Goal: Obtain resource: Download file/media

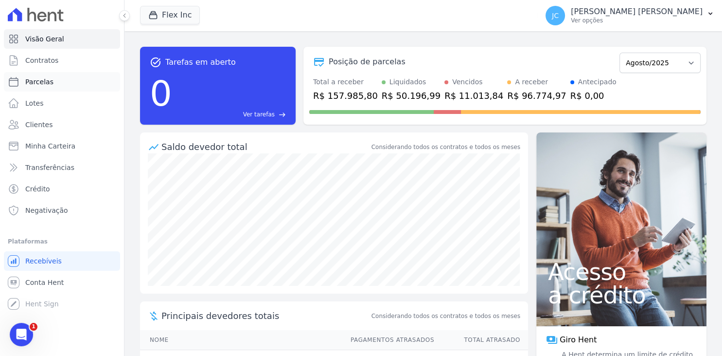
click at [75, 81] on link "Parcelas" at bounding box center [62, 81] width 116 height 19
select select
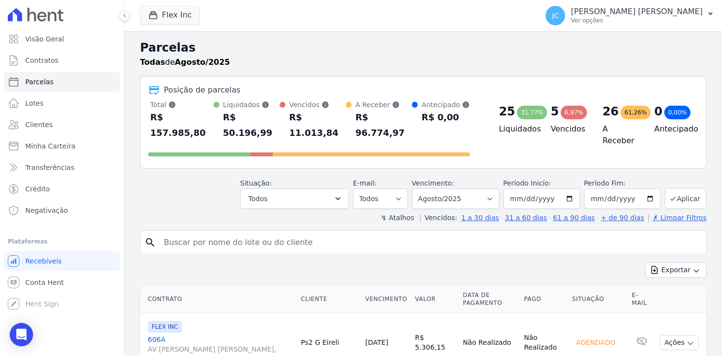
click at [316, 233] on input "search" at bounding box center [430, 242] width 544 height 19
type input "[PERSON_NAME]"
select select
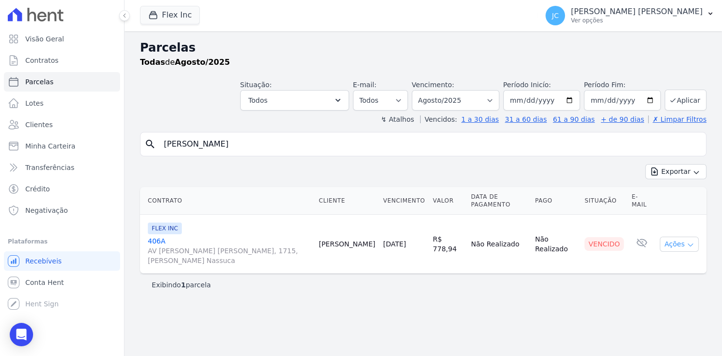
click at [675, 237] on button "Ações" at bounding box center [679, 243] width 39 height 15
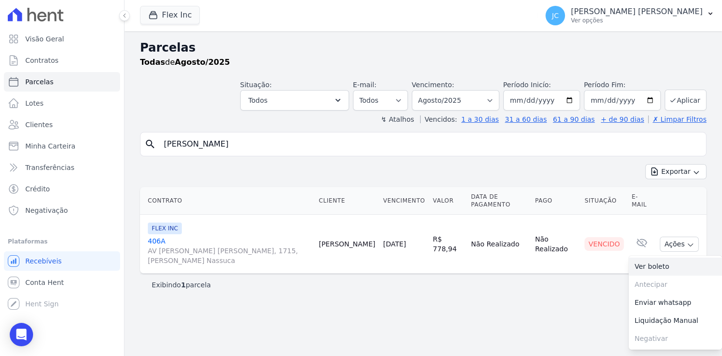
click at [665, 257] on link "Ver boleto" at bounding box center [675, 266] width 93 height 18
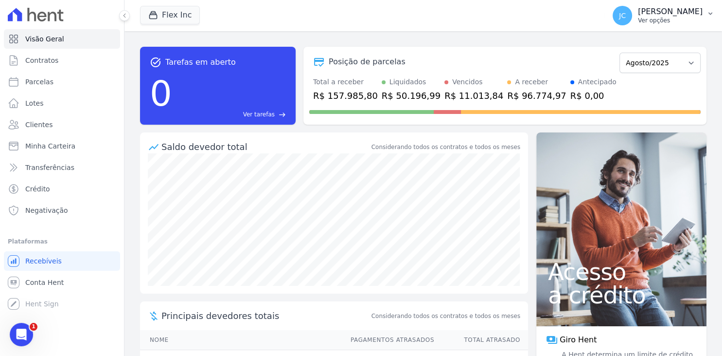
click at [686, 16] on p "[PERSON_NAME]" at bounding box center [670, 12] width 65 height 10
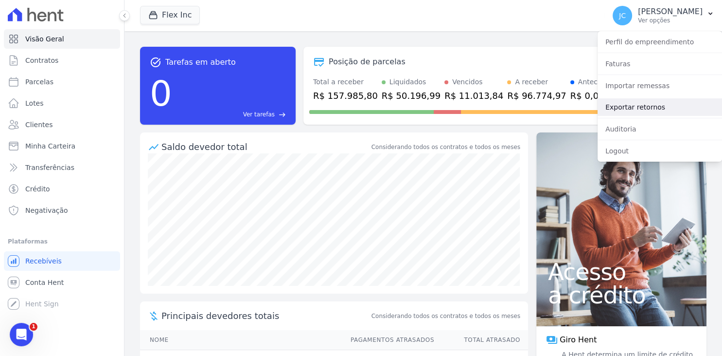
click at [657, 111] on link "Exportar retornos" at bounding box center [660, 107] width 125 height 18
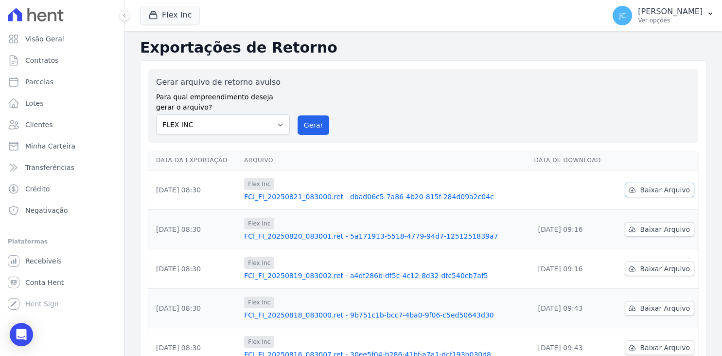
click at [657, 189] on span "Baixar Arquivo" at bounding box center [665, 190] width 50 height 10
